Goal: Information Seeking & Learning: Learn about a topic

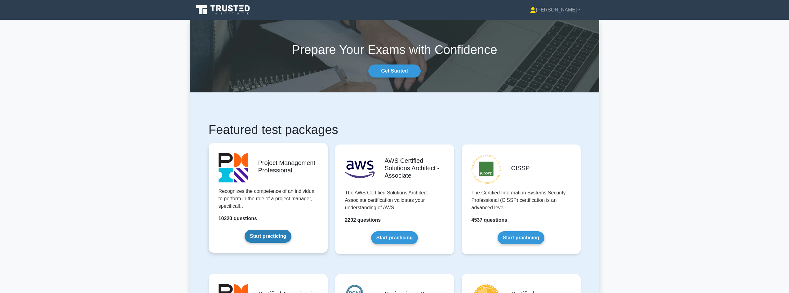
click at [269, 236] on link "Start practicing" at bounding box center [268, 236] width 47 height 13
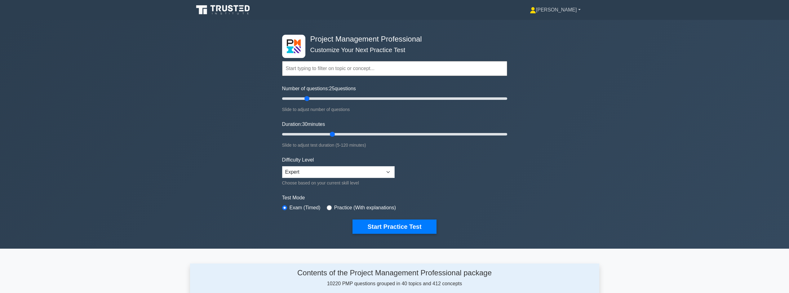
click at [582, 12] on link "[PERSON_NAME]" at bounding box center [555, 10] width 81 height 12
click at [562, 37] on link "Settings" at bounding box center [539, 34] width 49 height 10
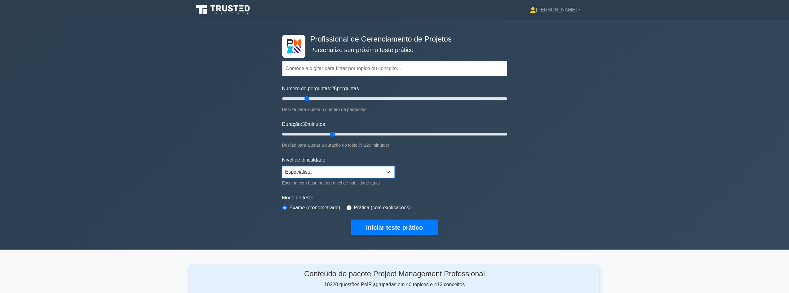
click at [370, 174] on select "Novato Intermediário Especialista" at bounding box center [338, 172] width 113 height 12
click at [374, 225] on font "Iniciar teste prático" at bounding box center [394, 227] width 57 height 7
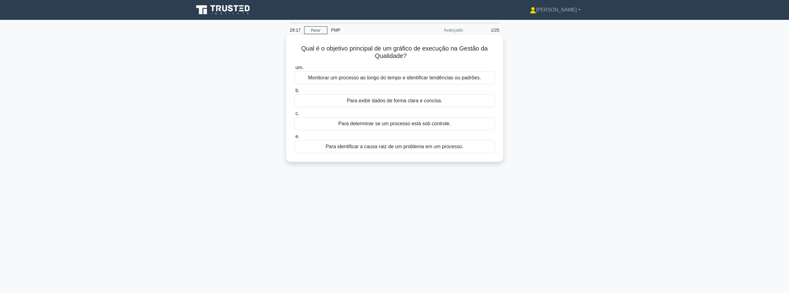
click at [420, 82] on div "Monitorar um processo ao longo do tempo e identificar tendências ou padrões." at bounding box center [394, 77] width 201 height 13
click at [294, 70] on input "um. Monitorar um processo ao longo do tempo e identificar tendências ou padrões." at bounding box center [294, 68] width 0 height 4
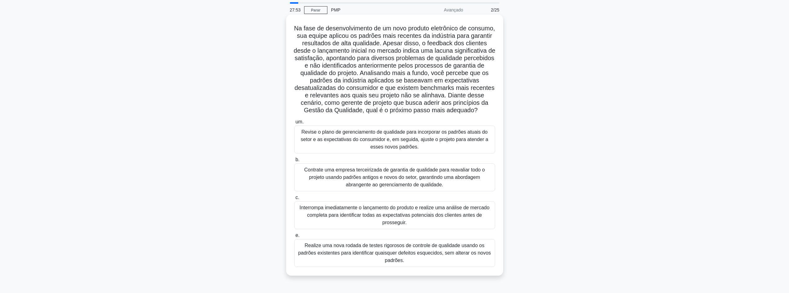
scroll to position [31, 0]
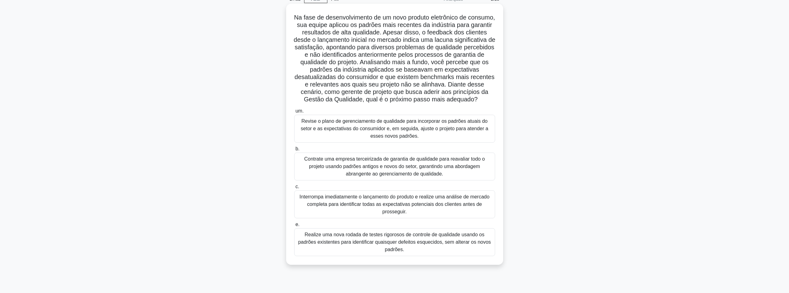
click at [364, 140] on font "Revise o plano de gerenciamento de qualidade para incorporar os padrões atuais …" at bounding box center [394, 128] width 195 height 22
click at [294, 113] on input "um. Revise o plano de gerenciamento de qualidade para incorporar os padrões atu…" at bounding box center [294, 111] width 0 height 4
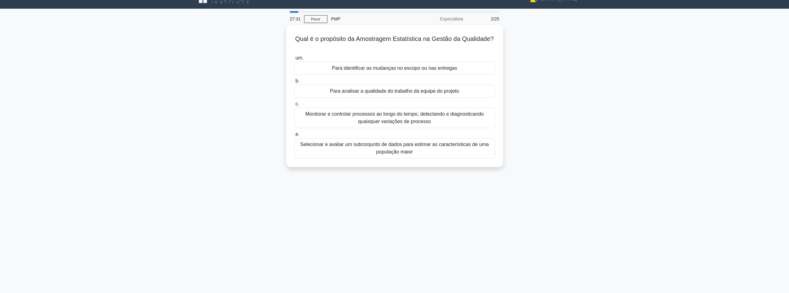
scroll to position [0, 0]
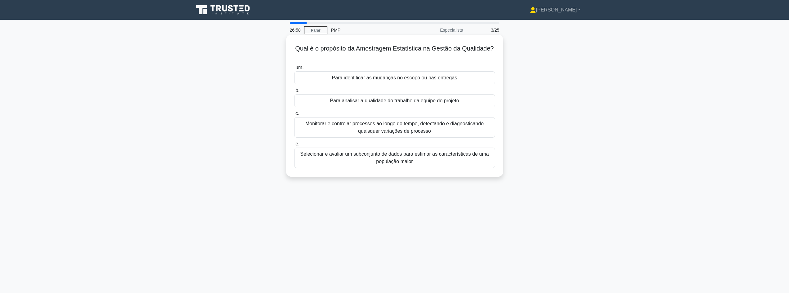
click at [405, 159] on font "Selecionar e avaliar um subconjunto de dados para estimar as características de…" at bounding box center [394, 157] width 188 height 13
click at [294, 146] on input "e. Selecionar e avaliar um subconjunto de dados para estimar as características…" at bounding box center [294, 144] width 0 height 4
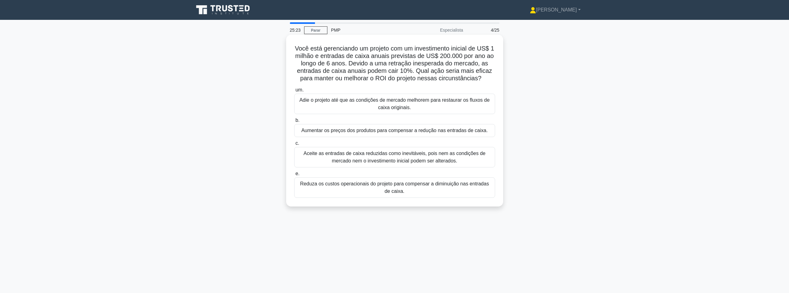
click at [407, 160] on font "Aceite as entradas de caixa reduzidas como inevitáveis, pois nem as condições d…" at bounding box center [394, 157] width 182 height 13
click at [294, 145] on input "c. Aceite as entradas de caixa reduzidas como inevitáveis, pois nem as condiçõe…" at bounding box center [294, 143] width 0 height 4
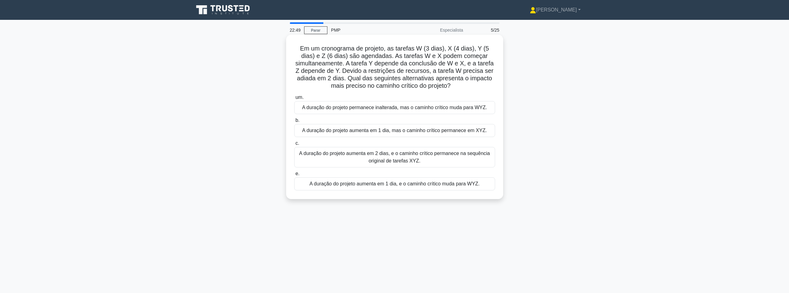
click at [381, 186] on font "A duração do projeto aumenta em 1 dia, e o caminho crítico muda para WYZ." at bounding box center [394, 183] width 170 height 5
click at [294, 176] on input "e. A duração do projeto aumenta em 1 dia, e o caminho crítico muda para WYZ." at bounding box center [294, 174] width 0 height 4
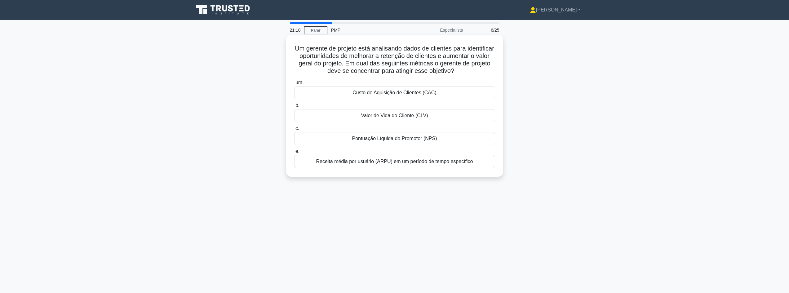
click at [379, 117] on font "Valor de Vida do Cliente (CLV)" at bounding box center [394, 115] width 67 height 5
click at [294, 108] on input "b. Valor de Vida do Cliente (CLV)" at bounding box center [294, 106] width 0 height 4
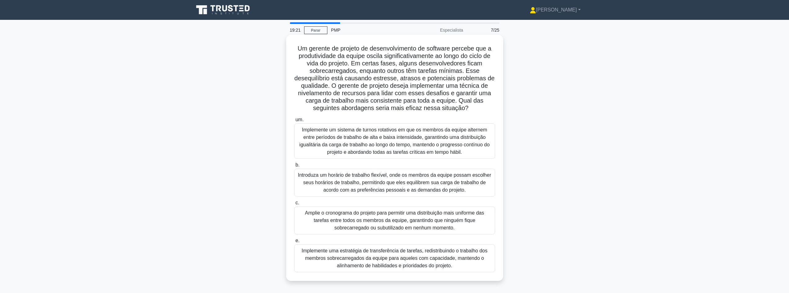
click at [374, 250] on font "Implemente uma estratégia de transferência de tarefas, redistribuindo o trabalh…" at bounding box center [395, 258] width 186 height 20
click at [294, 243] on input "e. Implemente uma estratégia de transferência de tarefas, redistribuindo o trab…" at bounding box center [294, 241] width 0 height 4
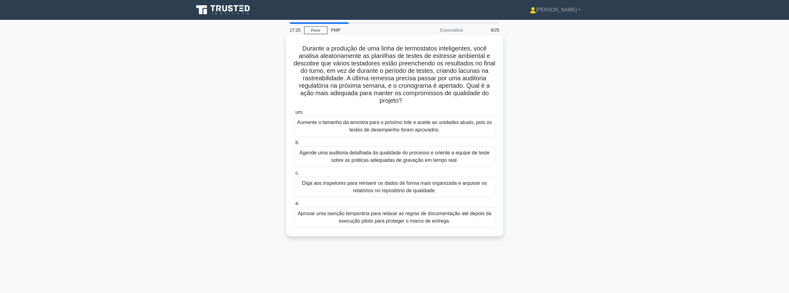
click at [407, 159] on font "Agende uma auditoria detalhada da qualidade do processo e oriente a equipe de t…" at bounding box center [394, 156] width 190 height 13
click at [294, 145] on input "b. Agende uma auditoria detalhada da qualidade do processo e oriente a equipe d…" at bounding box center [294, 143] width 0 height 4
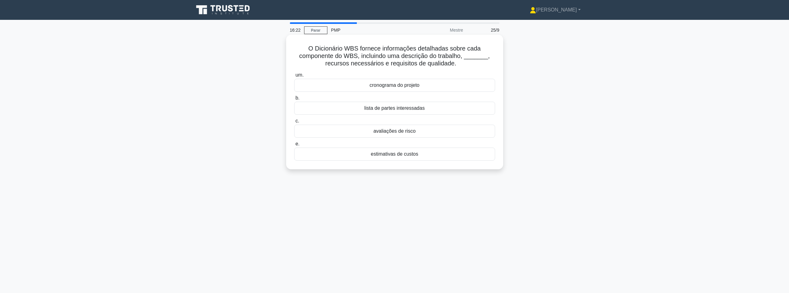
click at [391, 154] on font "estimativas de custos" at bounding box center [394, 153] width 47 height 5
click at [294, 146] on input "e. estimativas de custos" at bounding box center [294, 144] width 0 height 4
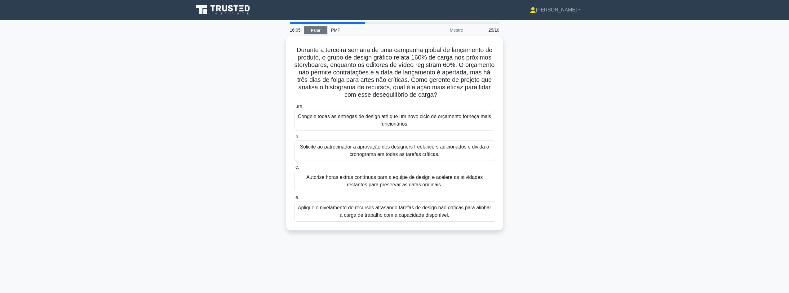
click at [321, 30] on link "Parar" at bounding box center [315, 30] width 23 height 8
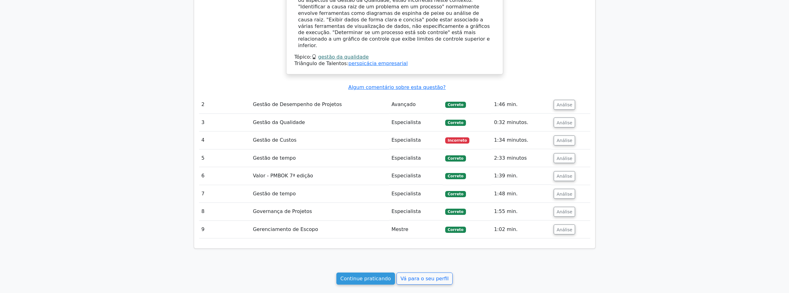
click at [333, 185] on td "Gestão de tempo" at bounding box center [319, 194] width 139 height 18
click at [568, 138] on font "Análise" at bounding box center [564, 140] width 16 height 5
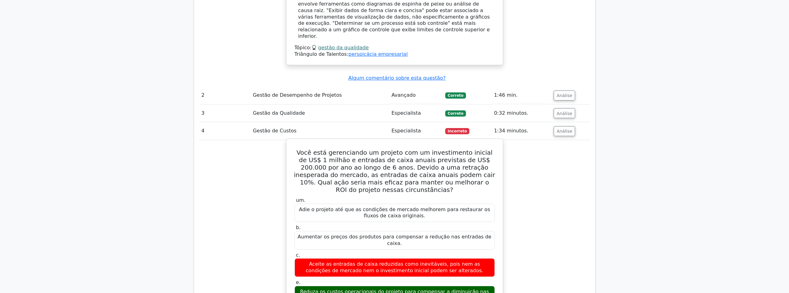
scroll to position [558, 0]
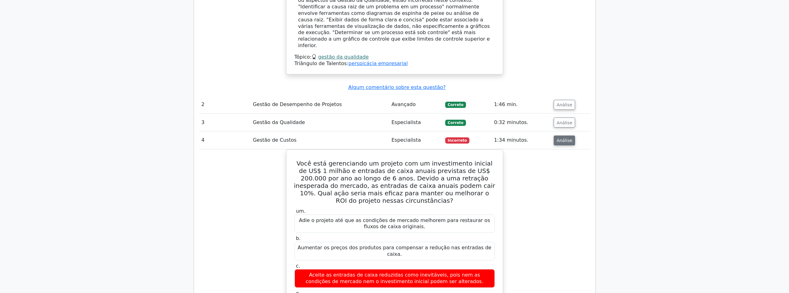
click at [571, 135] on button "Análise" at bounding box center [564, 140] width 21 height 10
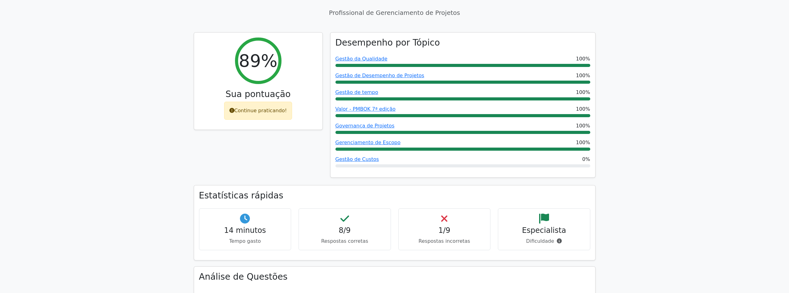
scroll to position [0, 0]
